Goal: Navigation & Orientation: Find specific page/section

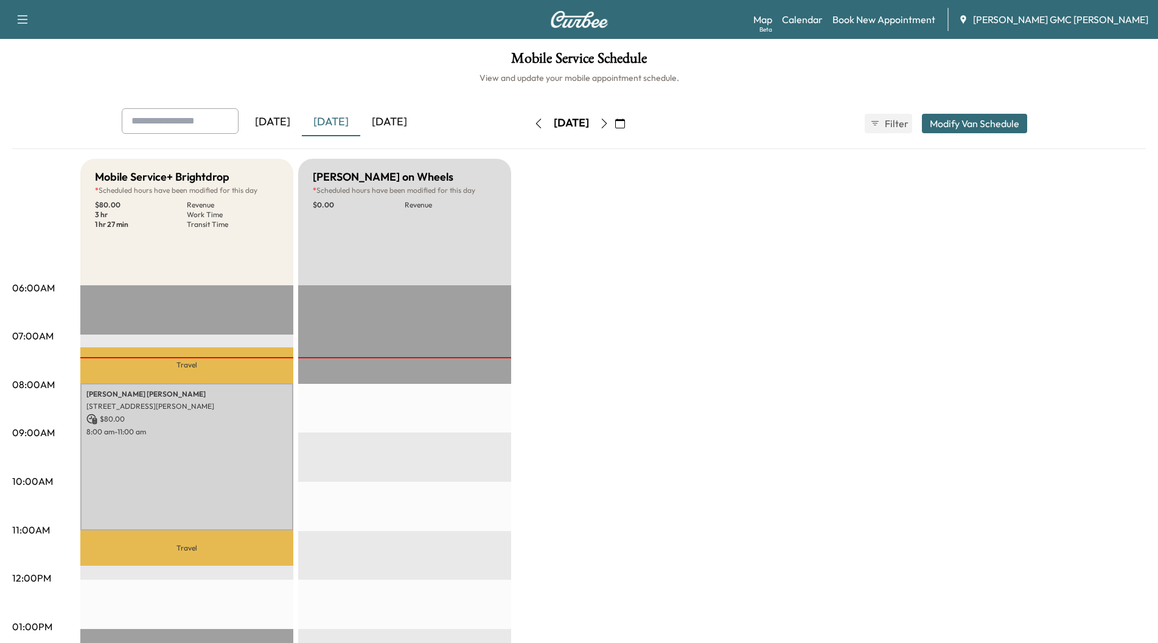
click at [609, 125] on icon "button" at bounding box center [604, 124] width 10 height 10
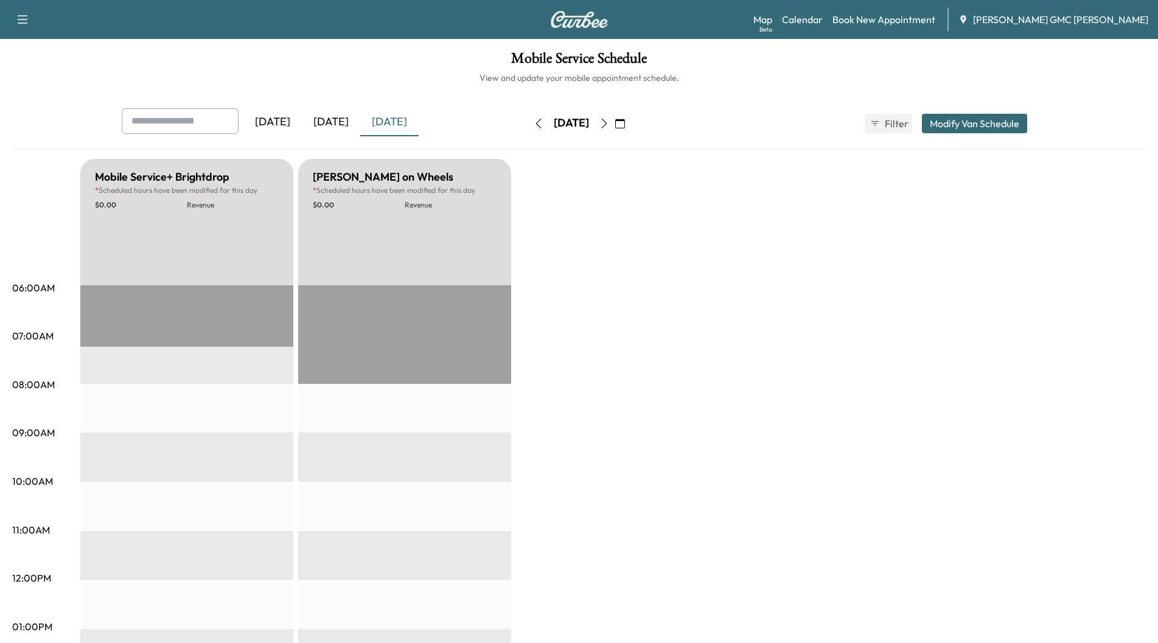
click at [614, 125] on button "button" at bounding box center [604, 123] width 21 height 19
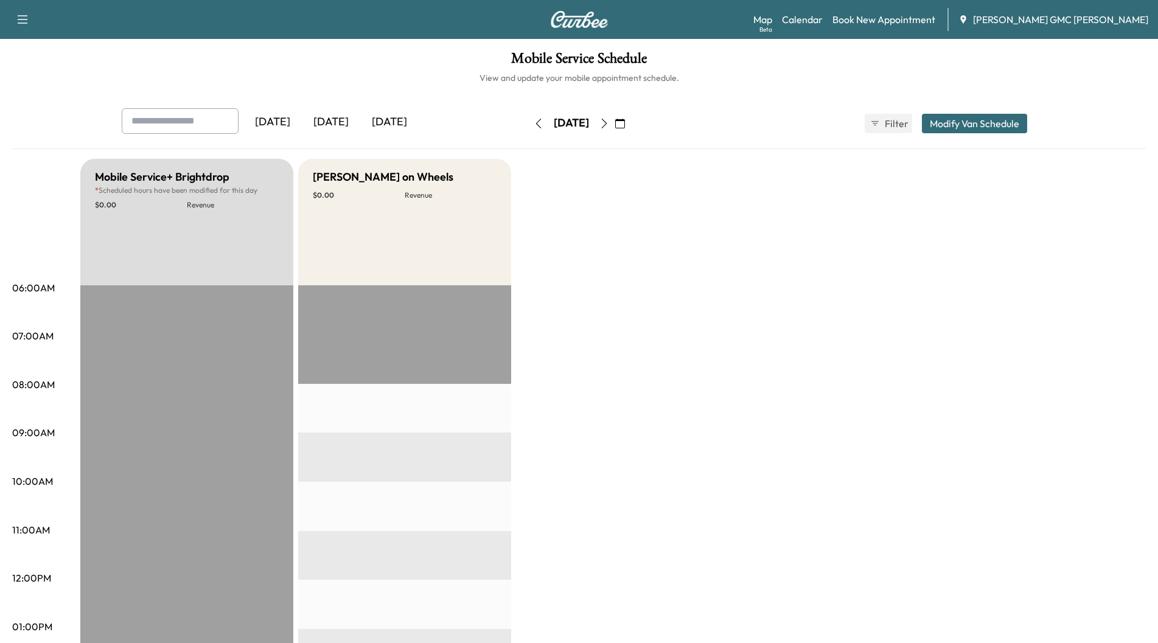
click at [609, 125] on icon "button" at bounding box center [604, 124] width 10 height 10
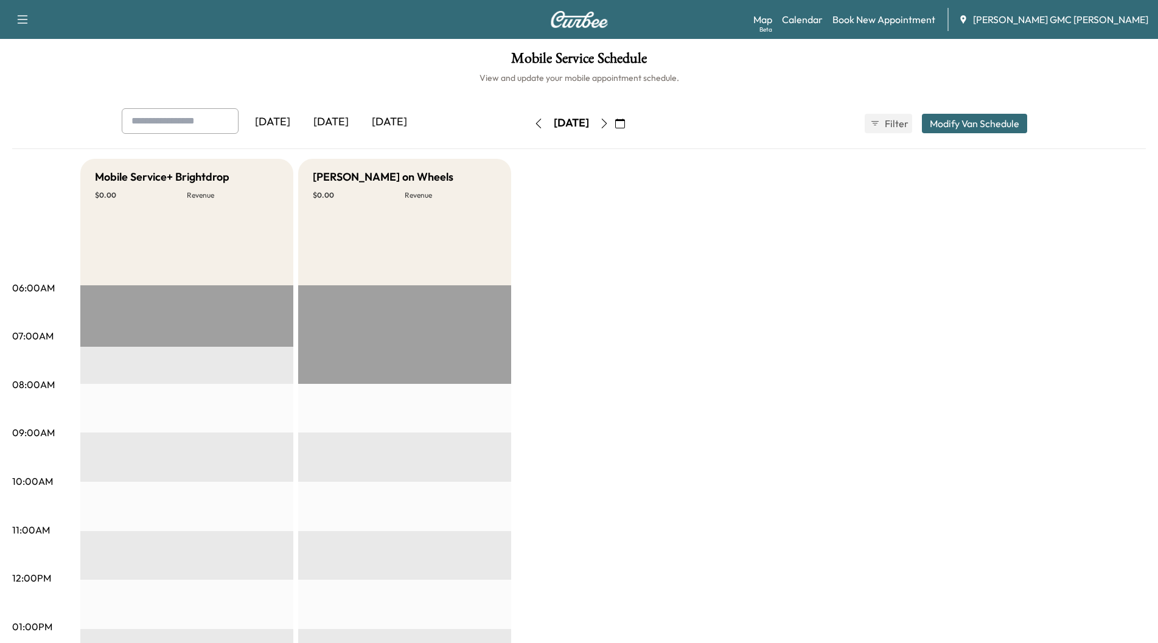
click at [630, 125] on button "button" at bounding box center [619, 123] width 21 height 19
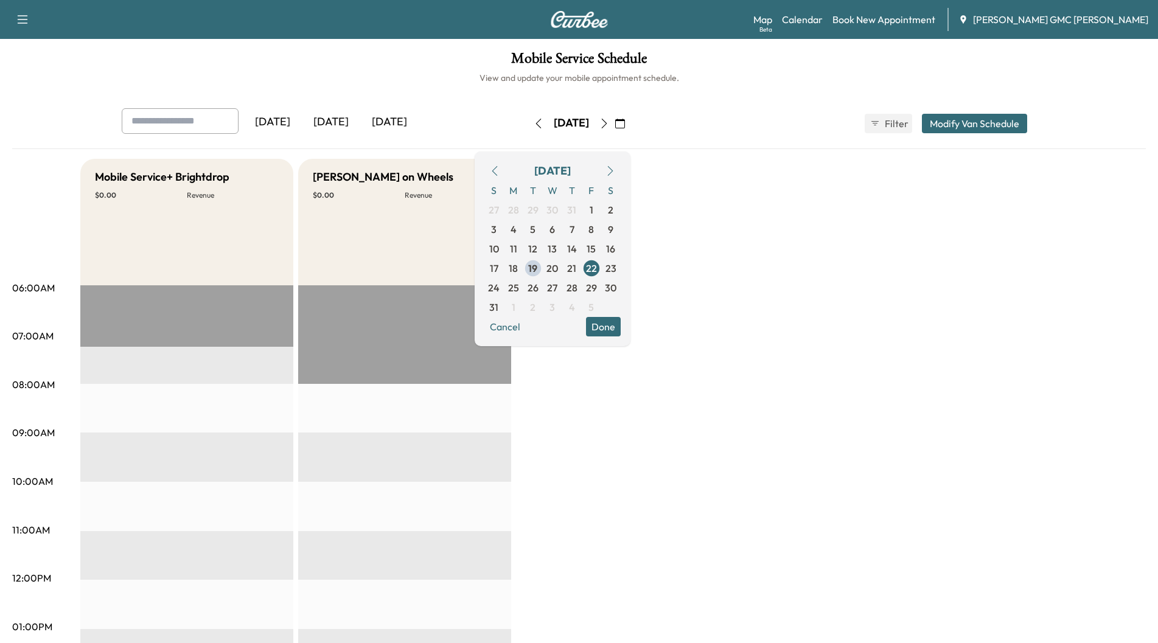
click at [609, 125] on icon "button" at bounding box center [604, 124] width 10 height 10
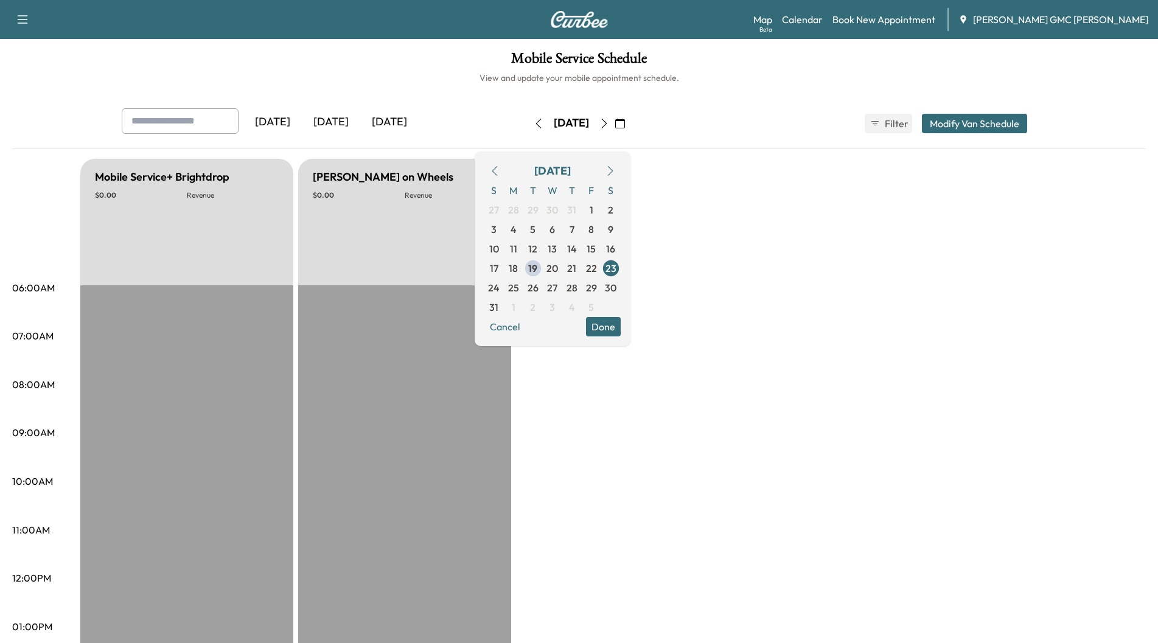
click at [614, 125] on button "button" at bounding box center [604, 123] width 21 height 19
click at [609, 125] on icon "button" at bounding box center [604, 124] width 10 height 10
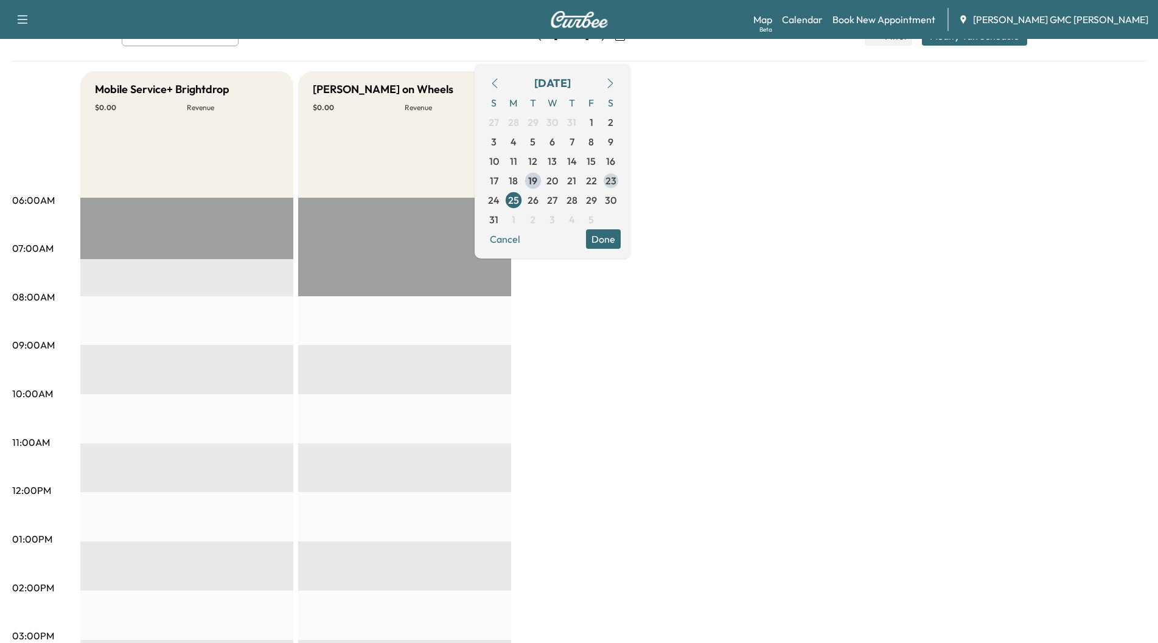
scroll to position [61, 0]
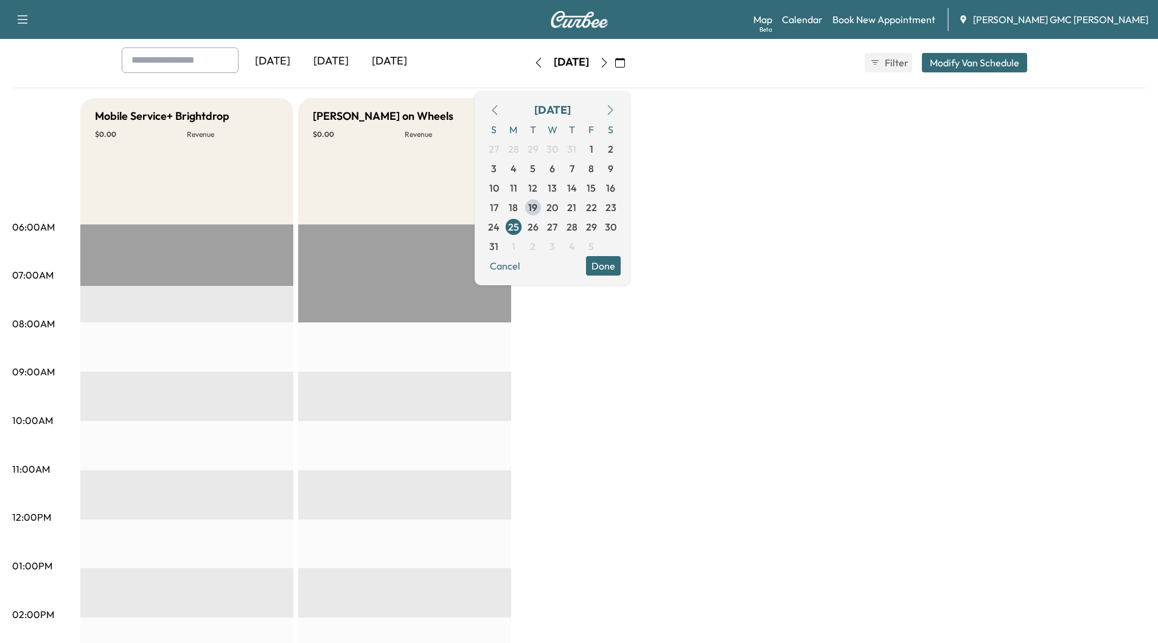
click at [609, 65] on icon "button" at bounding box center [604, 63] width 10 height 10
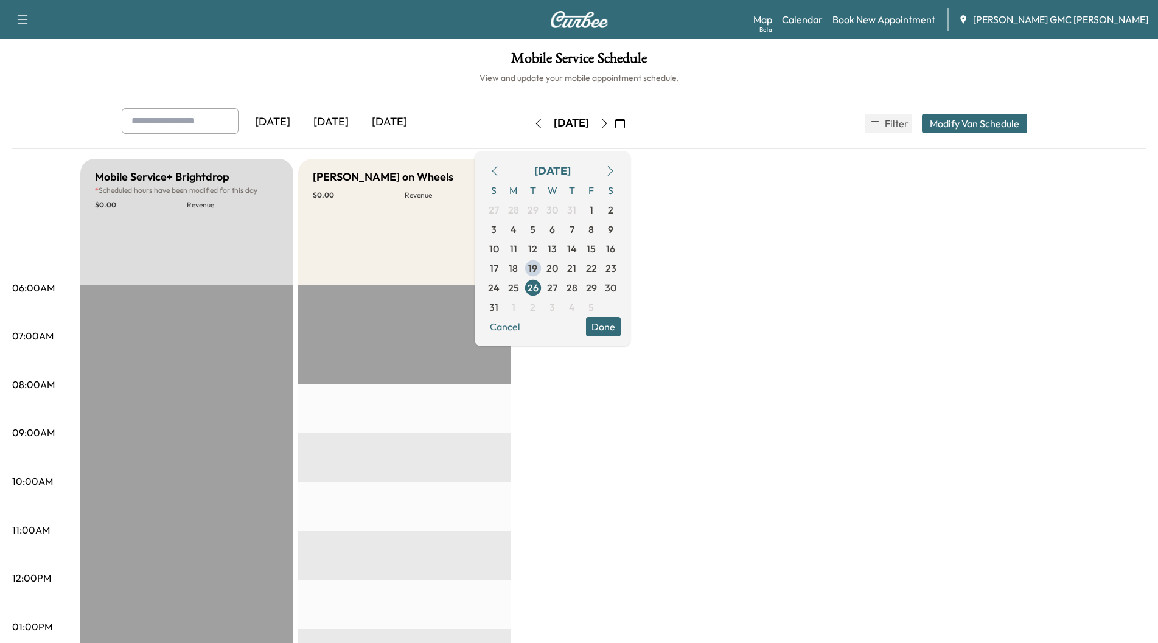
click at [606, 123] on icon "button" at bounding box center [603, 124] width 5 height 10
